Goal: Task Accomplishment & Management: Manage account settings

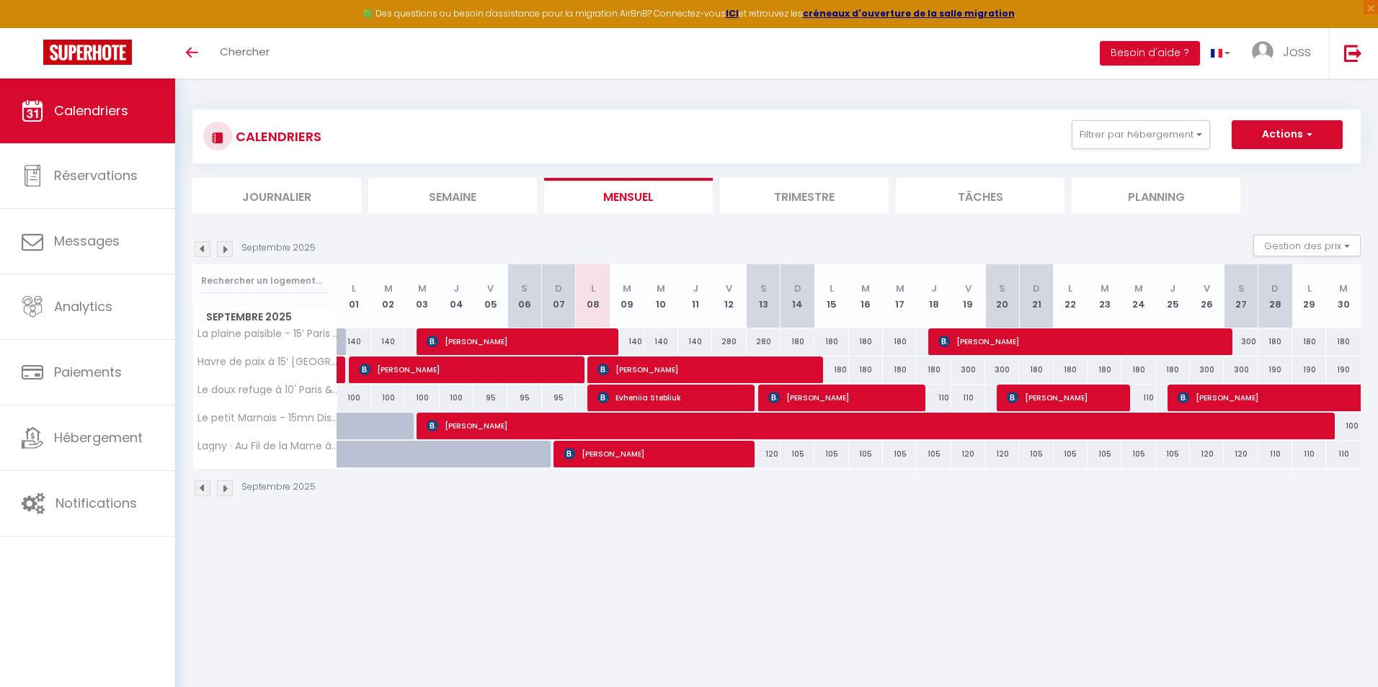
select select
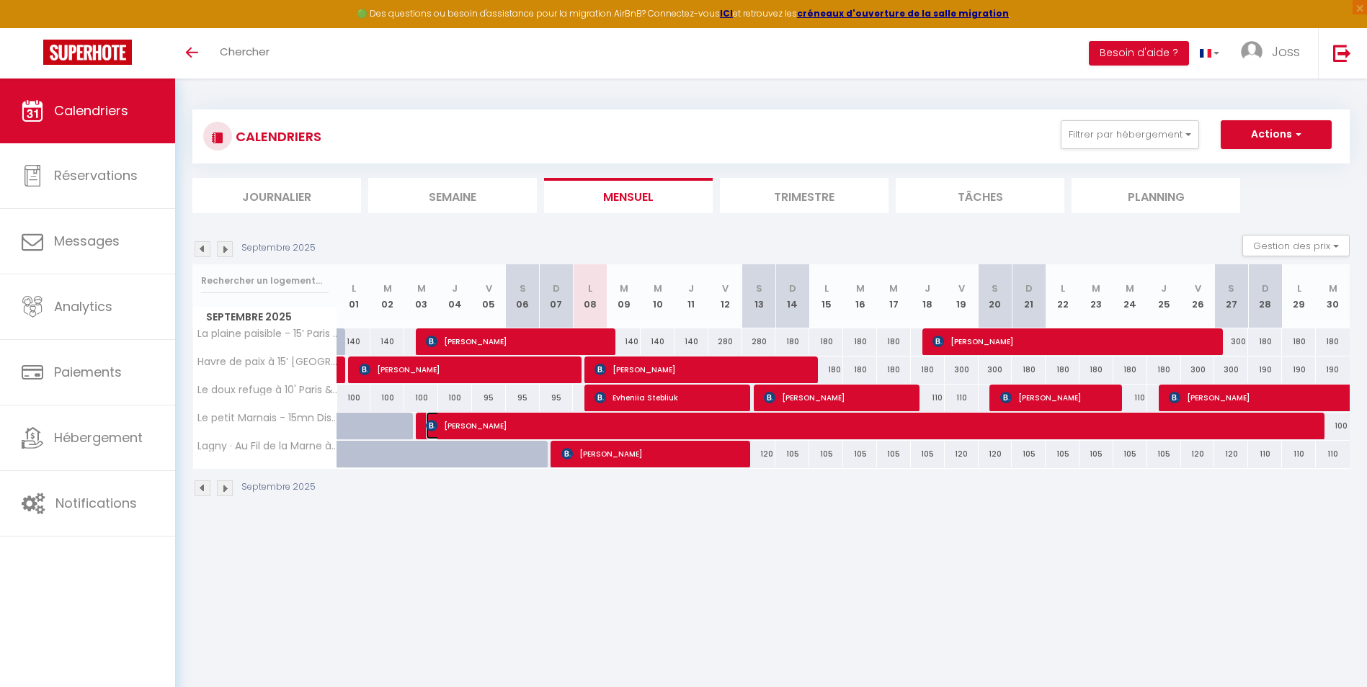
click at [672, 427] on span "[PERSON_NAME]" at bounding box center [872, 425] width 892 height 27
select select "OK"
select select "KO"
select select "0"
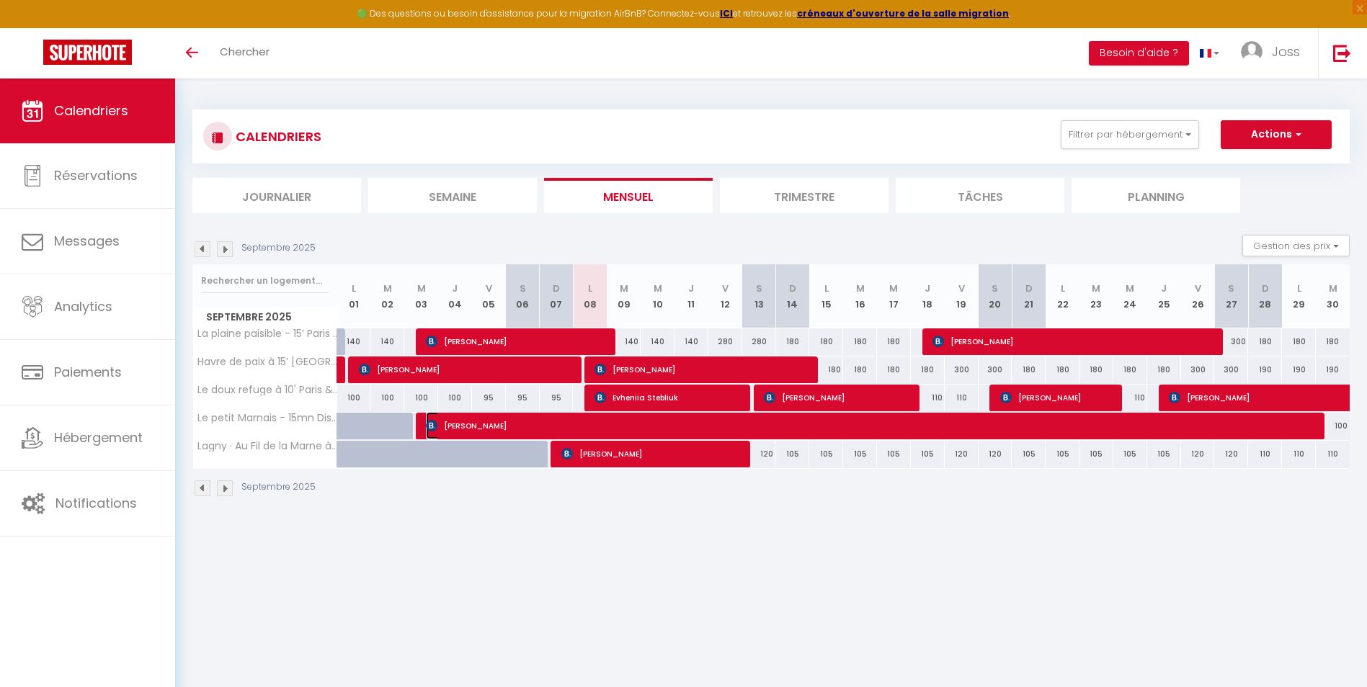
select select "1"
select select
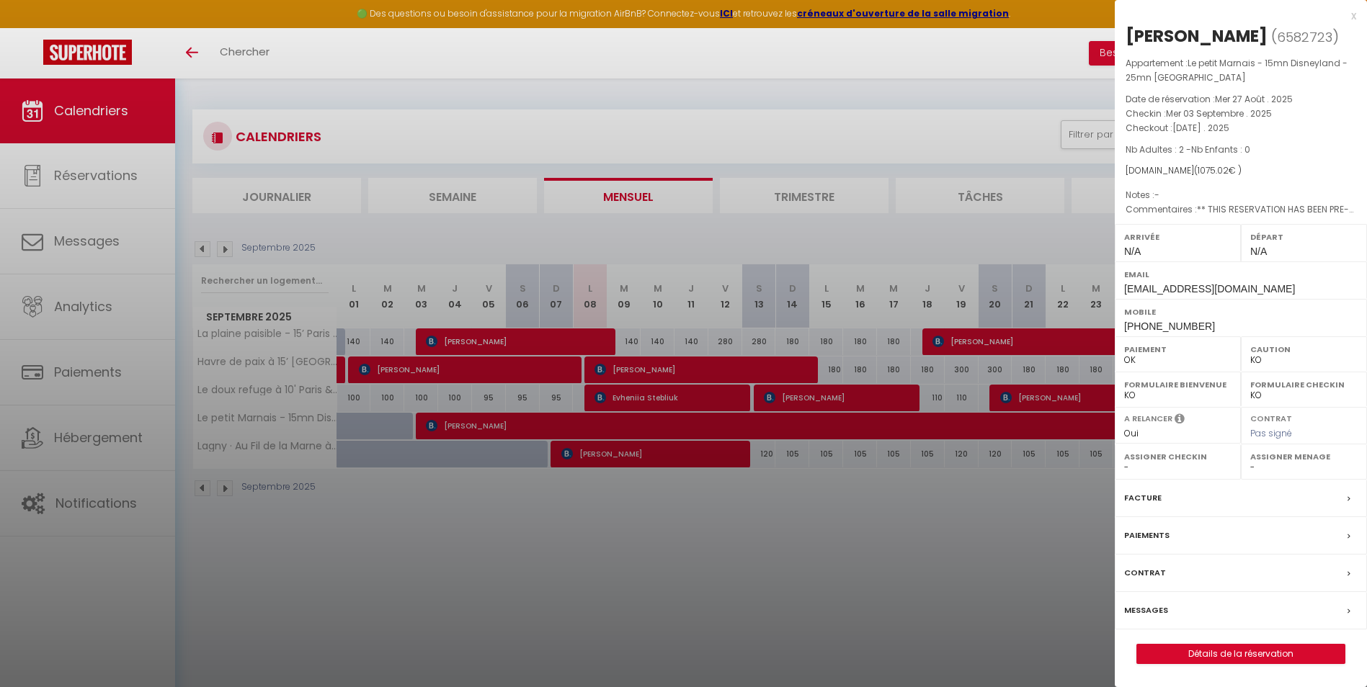
click at [626, 500] on div at bounding box center [683, 343] width 1367 height 687
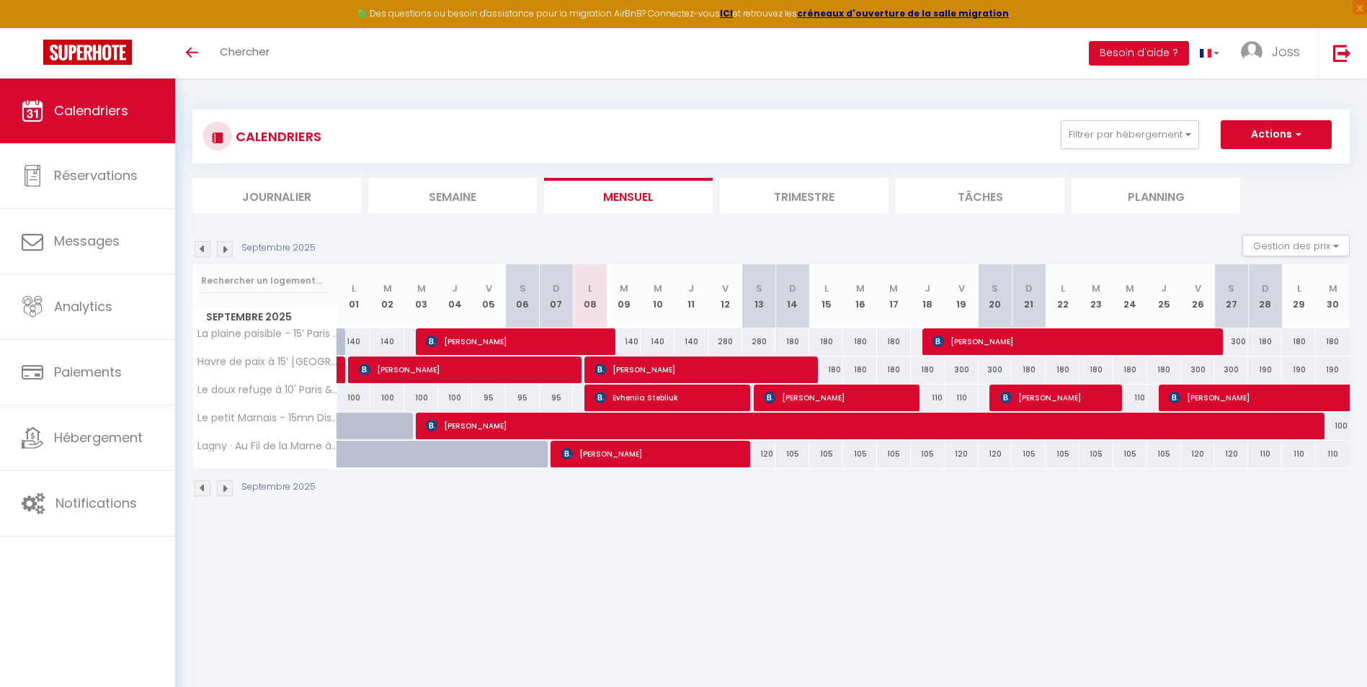
click at [626, 342] on div "140" at bounding box center [624, 342] width 34 height 27
type input "140"
type input "[DATE]"
type input "Mer 10 Septembre 2025"
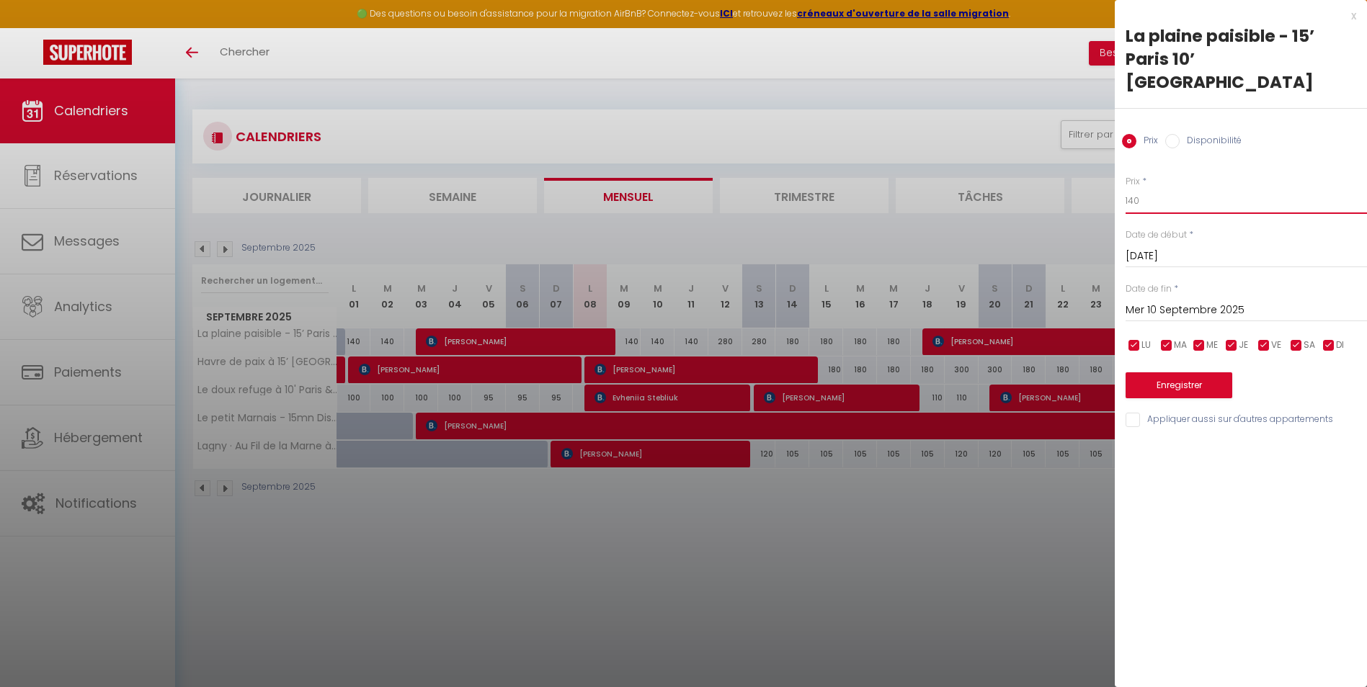
click at [1159, 188] on input "140" at bounding box center [1245, 201] width 241 height 26
type input "135"
click at [1183, 373] on button "Enregistrer" at bounding box center [1178, 386] width 107 height 26
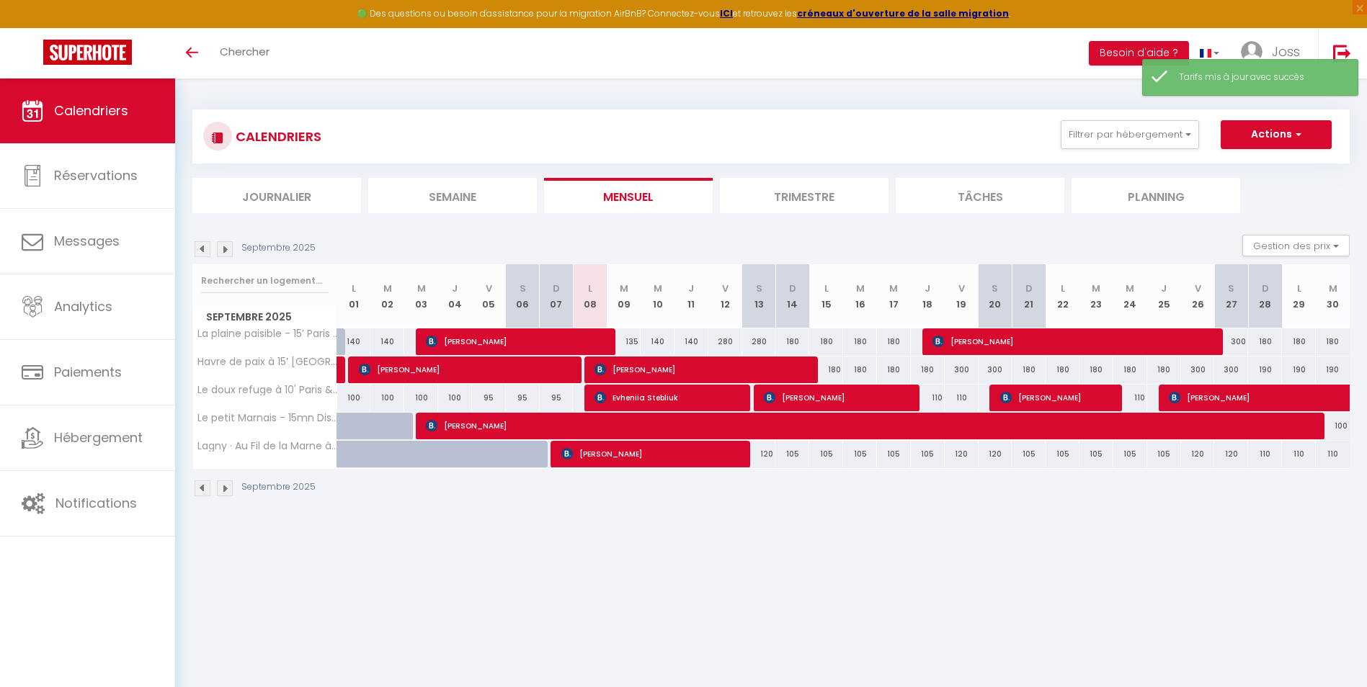
click at [657, 342] on div "140" at bounding box center [658, 342] width 34 height 27
type input "140"
type input "Mer 10 Septembre 2025"
type input "Jeu 11 Septembre 2025"
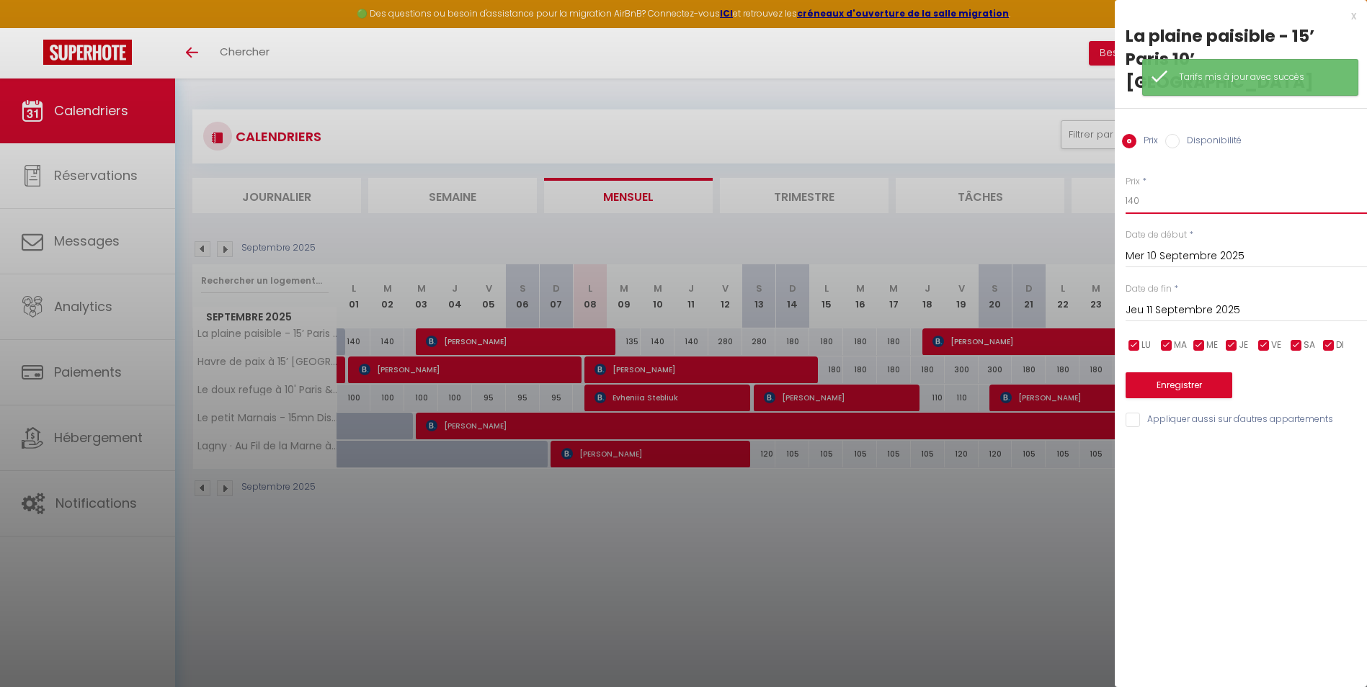
click at [1160, 188] on input "140" at bounding box center [1245, 201] width 241 height 26
type input "135"
click at [1170, 301] on input "Jeu 11 Septembre 2025" at bounding box center [1245, 310] width 241 height 19
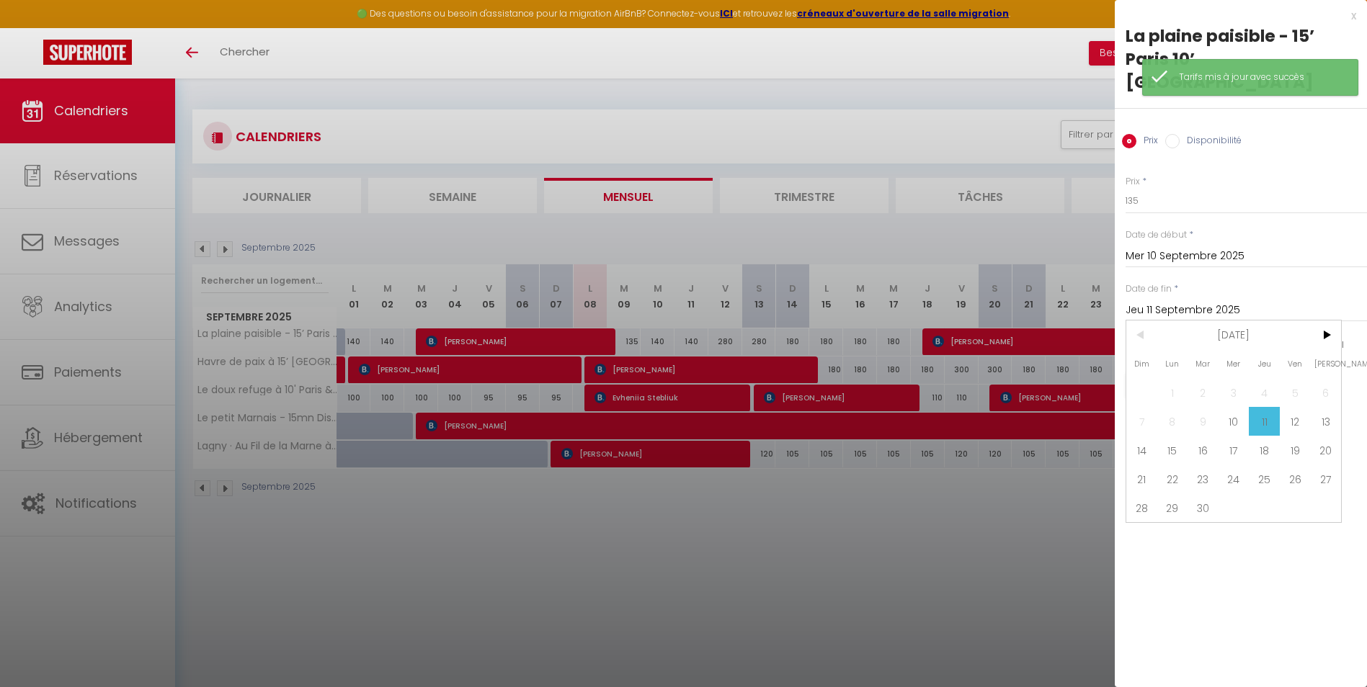
click at [1289, 407] on span "12" at bounding box center [1295, 421] width 31 height 29
type input "Ven 12 Septembre 2025"
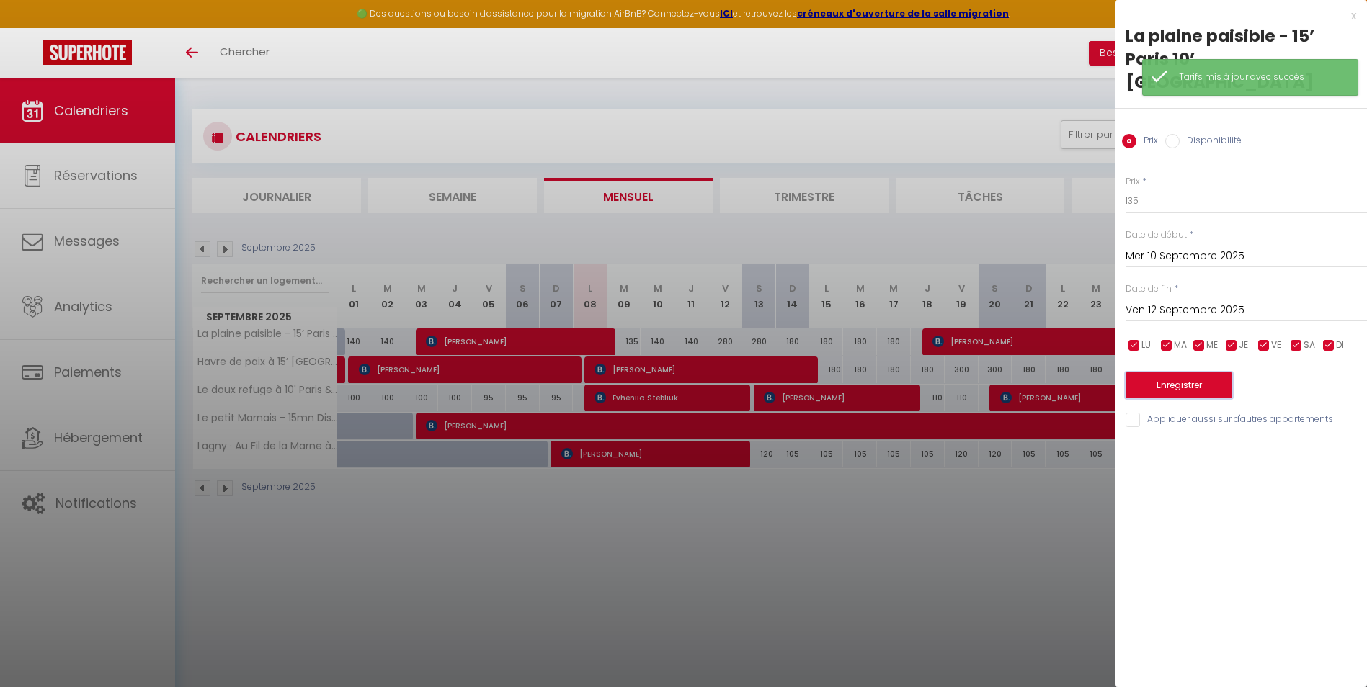
click at [1192, 373] on button "Enregistrer" at bounding box center [1178, 386] width 107 height 26
